Goal: Navigation & Orientation: Find specific page/section

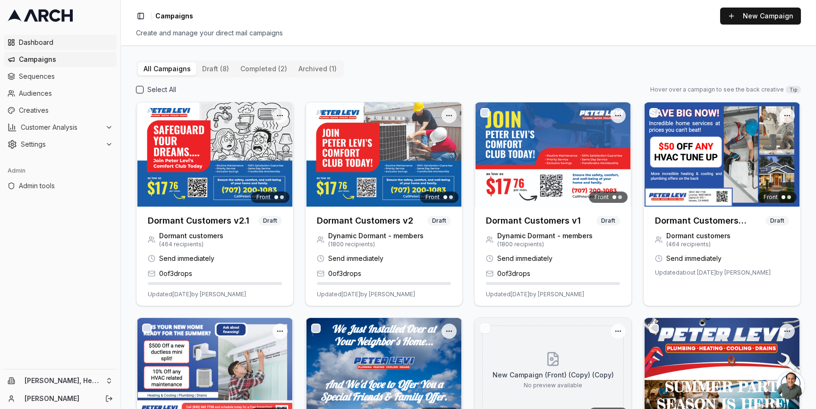
click at [75, 42] on span "Dashboard" at bounding box center [66, 42] width 94 height 9
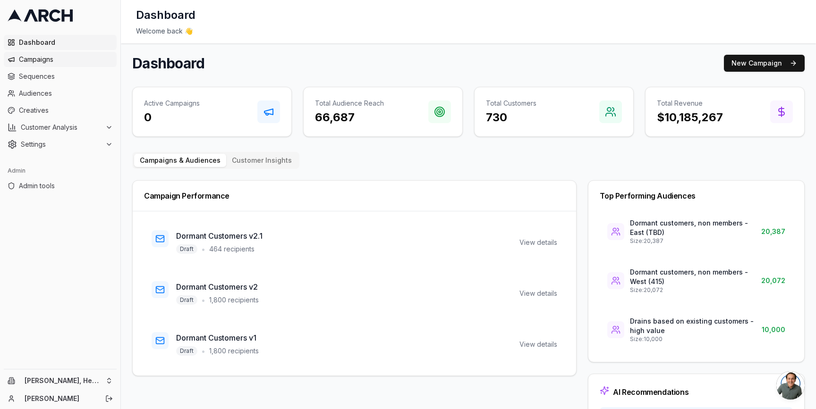
click at [86, 64] on span "Campaigns" at bounding box center [66, 59] width 94 height 9
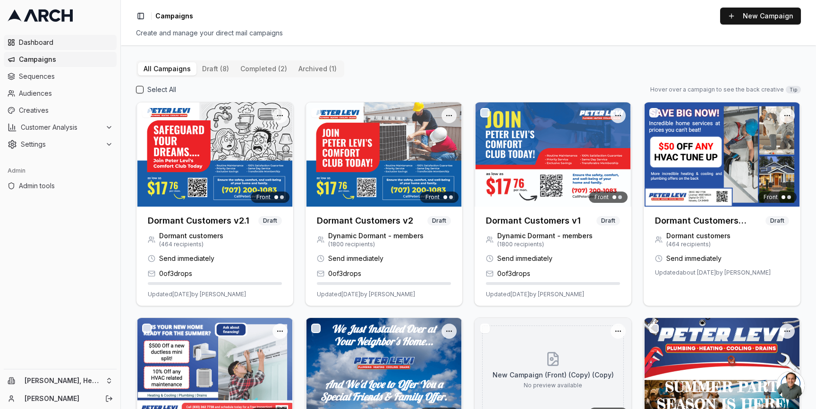
click at [79, 42] on span "Dashboard" at bounding box center [66, 42] width 94 height 9
